Goal: Find contact information: Find contact information

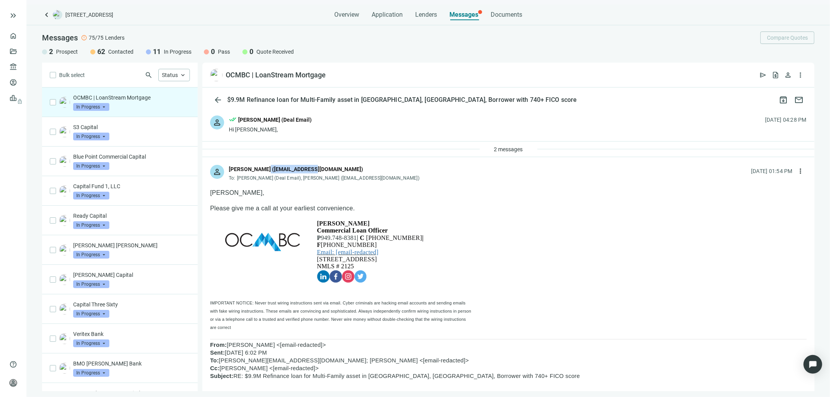
drag, startPoint x: 312, startPoint y: 169, endPoint x: 261, endPoint y: 168, distance: 50.6
click at [261, 168] on div "[PERSON_NAME] ([EMAIL_ADDRESS][DOMAIN_NAME])" at bounding box center [296, 169] width 134 height 9
copy div "[EMAIL_ADDRESS][DOMAIN_NAME]"
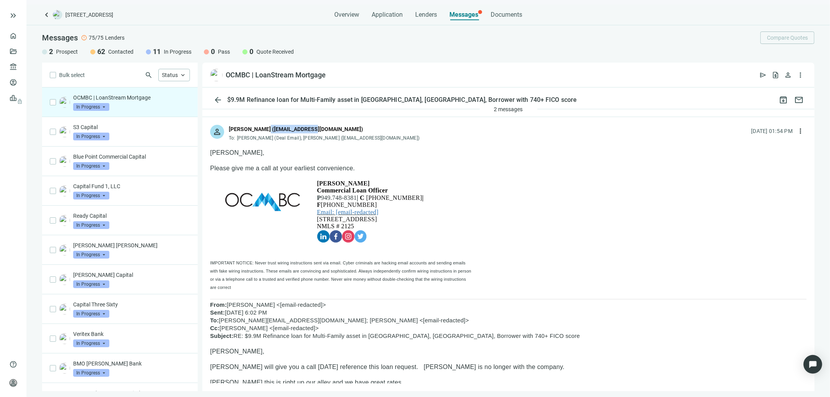
scroll to position [86, 0]
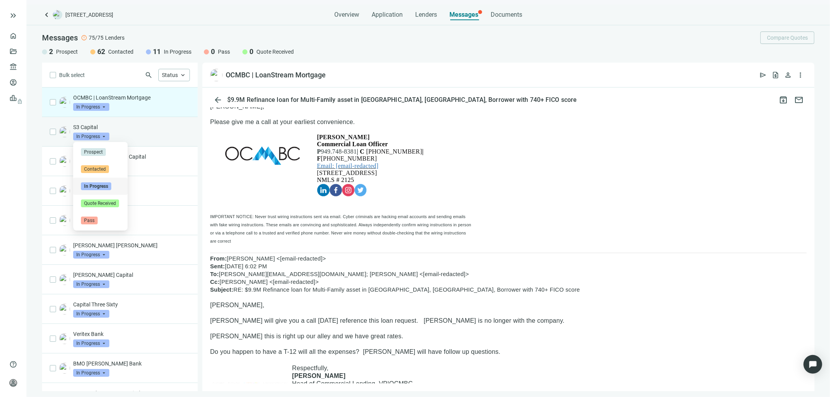
click at [107, 132] on span at bounding box center [91, 137] width 36 height 12
click at [106, 133] on span "In Progress" at bounding box center [91, 137] width 36 height 8
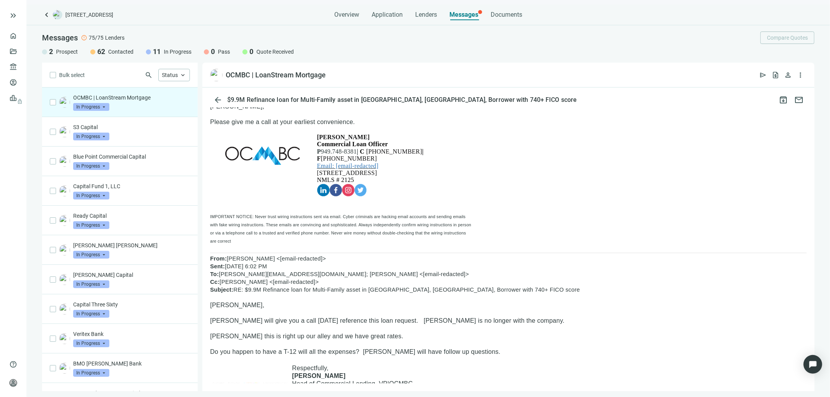
click at [5, 172] on ul "home Overview folder_open Deals account_balance Lenders account_circle Borrower…" at bounding box center [13, 192] width 26 height 329
click at [86, 128] on p "S3 Capital" at bounding box center [131, 127] width 117 height 8
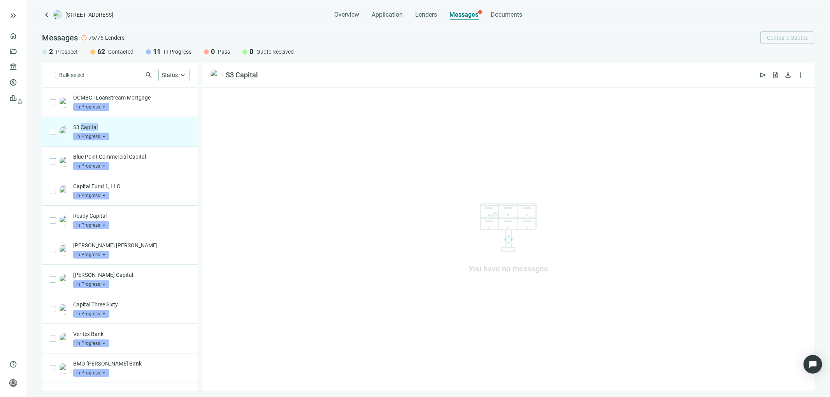
click at [86, 128] on p "S3 Capital" at bounding box center [131, 127] width 117 height 8
